Goal: Transaction & Acquisition: Obtain resource

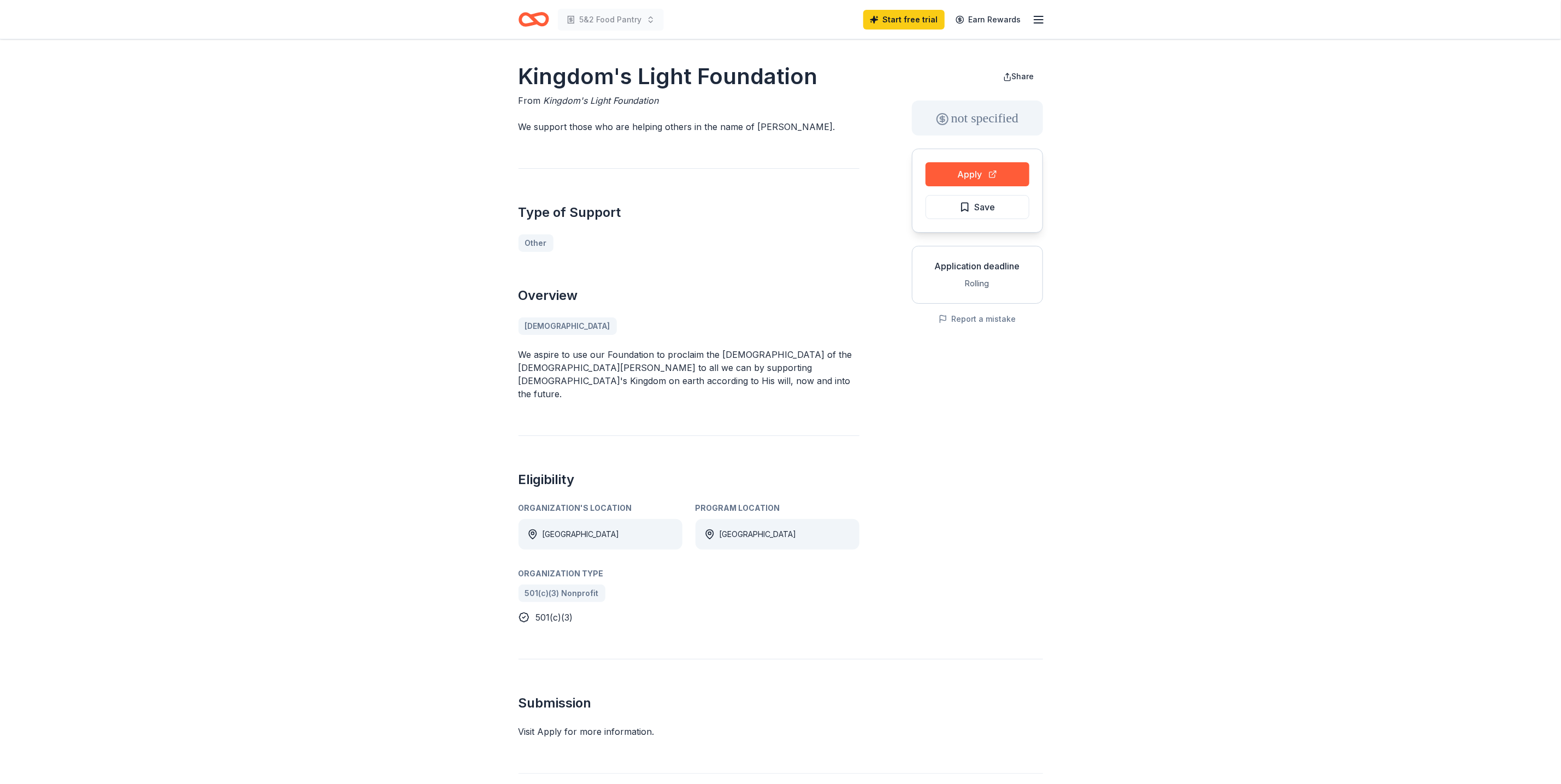
click at [578, 725] on div "Visit Apply for more information." at bounding box center [781, 731] width 524 height 13
click at [578, 694] on h2 "Submission" at bounding box center [781, 703] width 524 height 18
click at [992, 175] on button "Apply" at bounding box center [978, 174] width 104 height 24
